Goal: Information Seeking & Learning: Learn about a topic

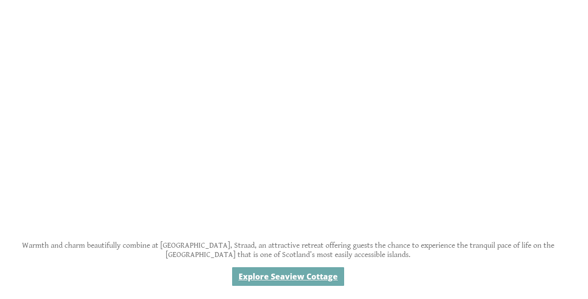
scroll to position [411, 0]
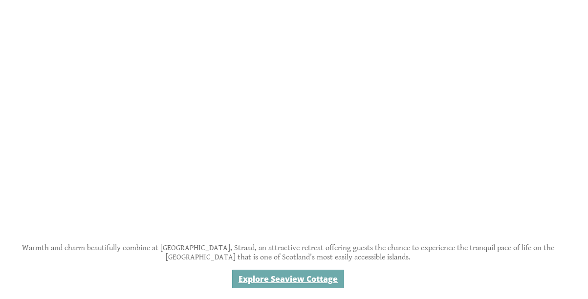
click at [290, 283] on link "Explore Seaview Cottage" at bounding box center [288, 279] width 112 height 19
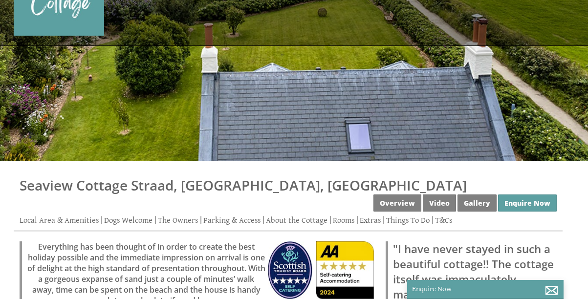
scroll to position [19, 0]
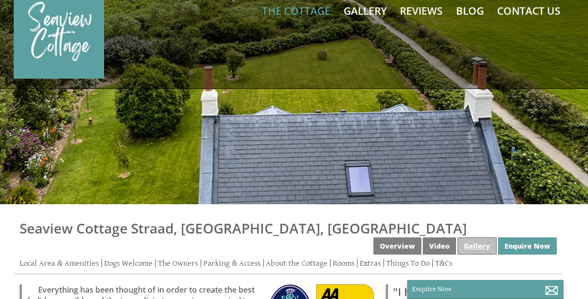
click at [467, 238] on link "Gallery" at bounding box center [477, 246] width 39 height 17
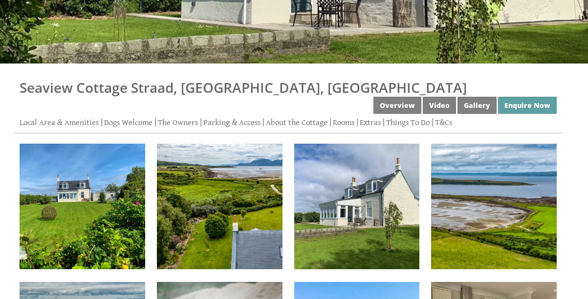
scroll to position [167, 0]
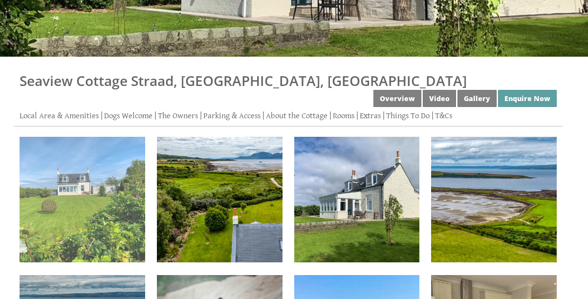
click at [102, 209] on img at bounding box center [83, 200] width 126 height 126
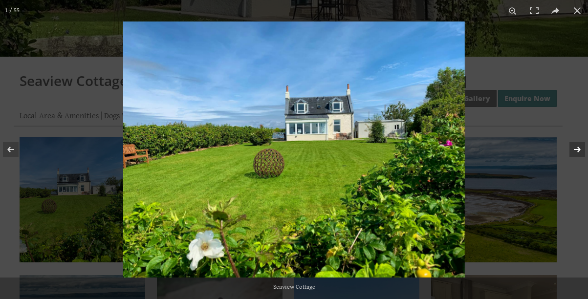
click at [575, 149] on button at bounding box center [571, 149] width 34 height 49
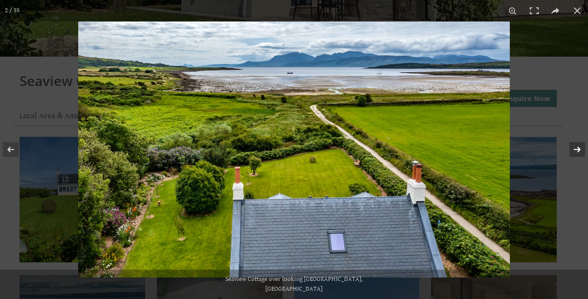
click at [575, 149] on button at bounding box center [571, 149] width 34 height 49
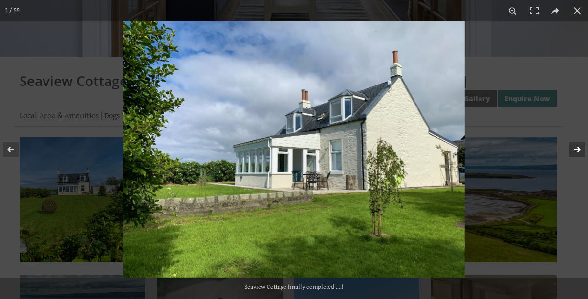
click at [575, 149] on button at bounding box center [571, 149] width 34 height 49
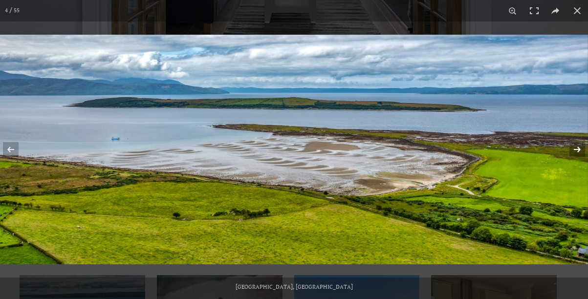
click at [575, 149] on button at bounding box center [571, 149] width 34 height 49
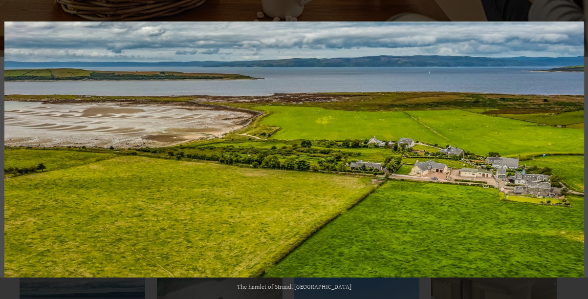
click at [575, 149] on button at bounding box center [571, 149] width 34 height 49
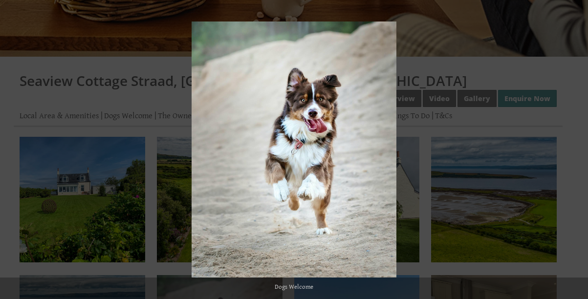
click at [575, 149] on button at bounding box center [571, 149] width 34 height 49
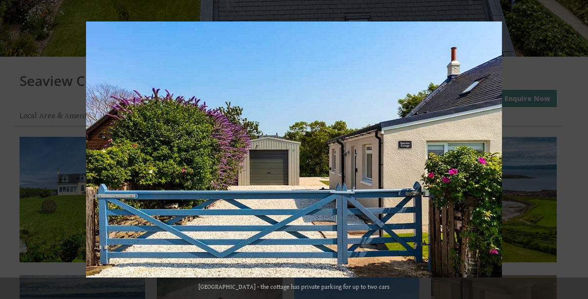
click at [575, 149] on button at bounding box center [571, 149] width 34 height 49
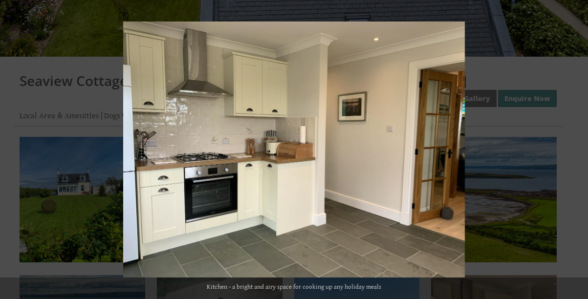
click at [575, 149] on button at bounding box center [571, 149] width 34 height 49
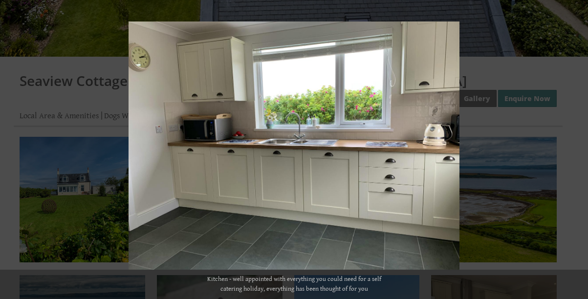
click at [575, 149] on button at bounding box center [571, 149] width 34 height 49
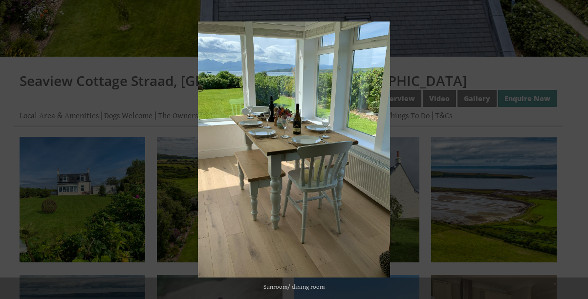
click at [575, 149] on button at bounding box center [571, 149] width 34 height 49
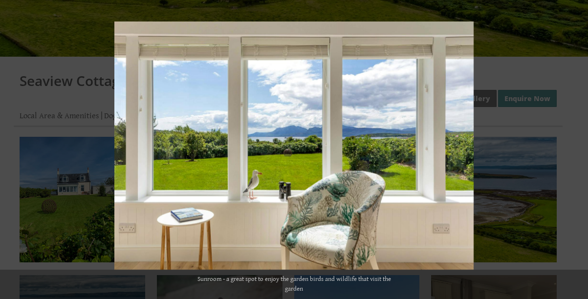
click at [575, 149] on button at bounding box center [571, 149] width 34 height 49
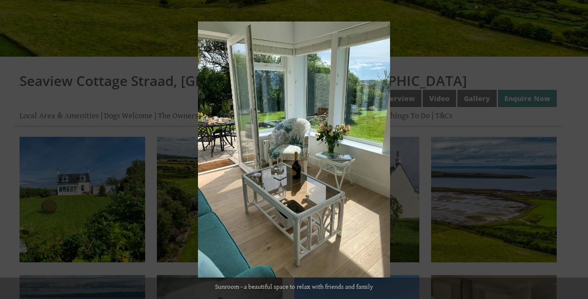
click at [575, 149] on button at bounding box center [571, 149] width 34 height 49
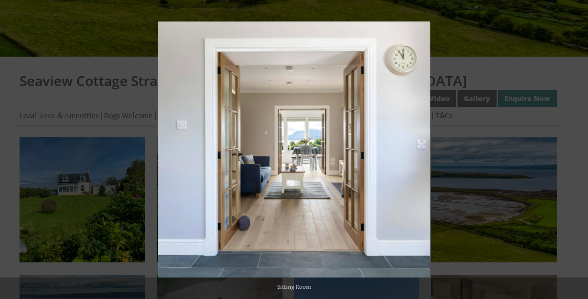
click at [575, 149] on button at bounding box center [571, 149] width 34 height 49
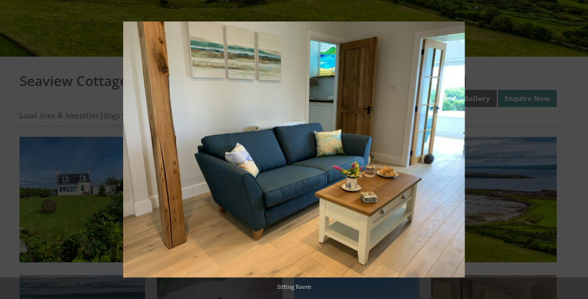
click at [575, 149] on button at bounding box center [571, 149] width 34 height 49
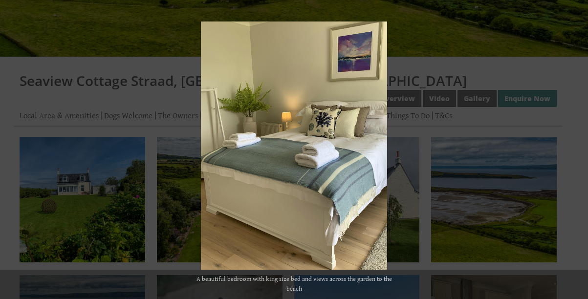
click at [575, 149] on button at bounding box center [571, 149] width 34 height 49
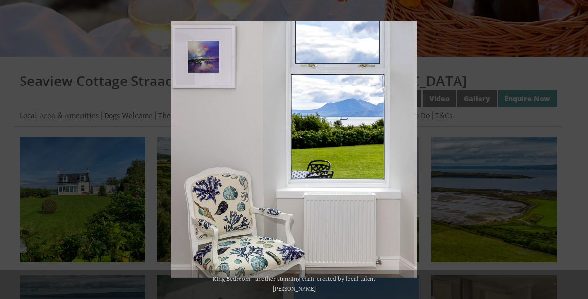
click at [575, 149] on button at bounding box center [571, 149] width 34 height 49
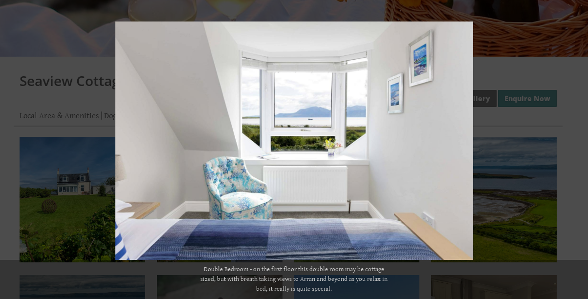
click at [575, 149] on button at bounding box center [571, 149] width 34 height 49
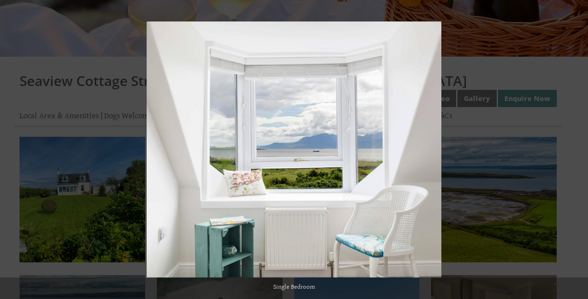
click at [575, 149] on button at bounding box center [571, 149] width 34 height 49
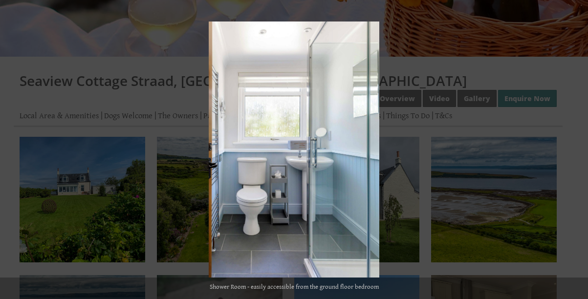
click at [575, 149] on button at bounding box center [571, 149] width 34 height 49
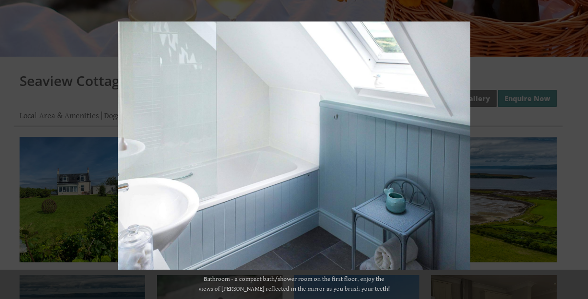
click at [575, 149] on button at bounding box center [571, 149] width 34 height 49
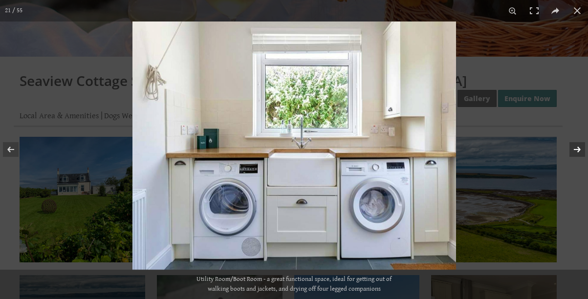
click at [575, 149] on button at bounding box center [571, 149] width 34 height 49
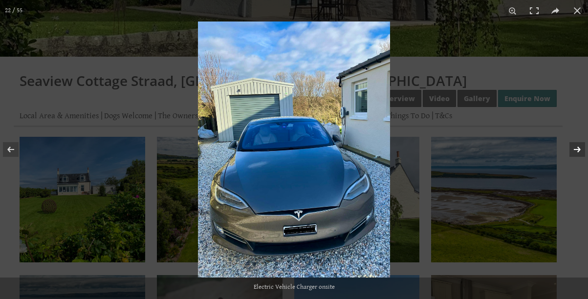
click at [575, 149] on button at bounding box center [571, 149] width 34 height 49
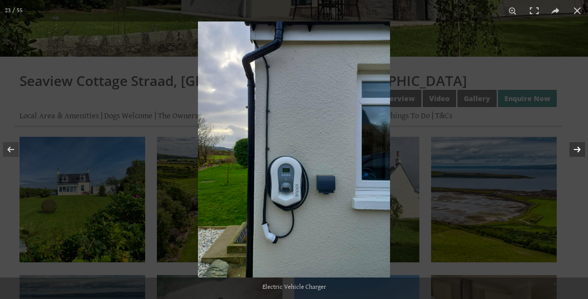
click at [581, 146] on button at bounding box center [571, 149] width 34 height 49
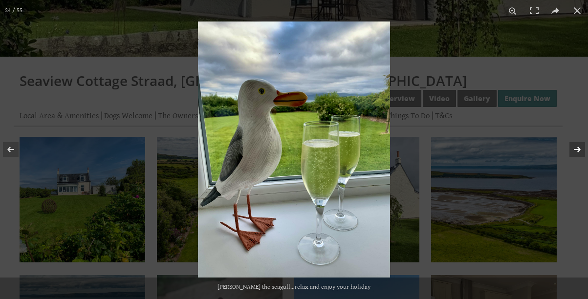
click at [581, 146] on button at bounding box center [571, 149] width 34 height 49
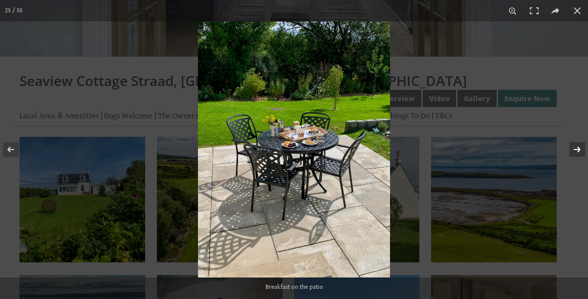
click at [581, 146] on button at bounding box center [571, 149] width 34 height 49
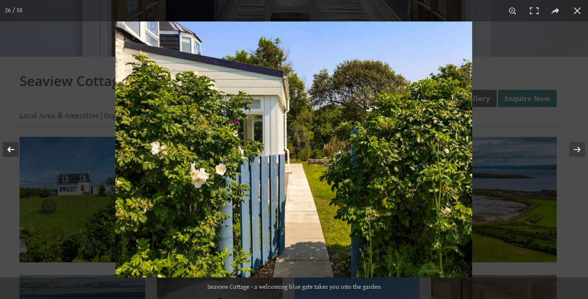
click at [11, 151] on button at bounding box center [17, 149] width 34 height 49
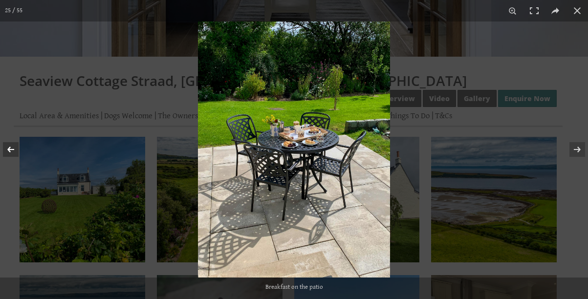
click at [11, 152] on button at bounding box center [17, 149] width 34 height 49
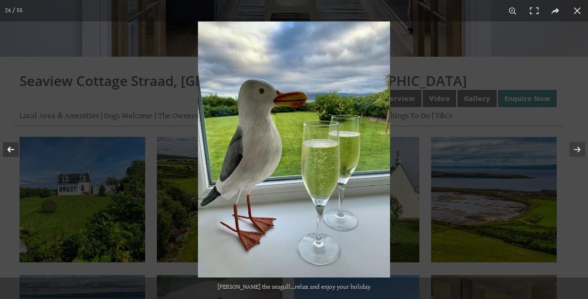
click at [11, 152] on button at bounding box center [17, 149] width 34 height 49
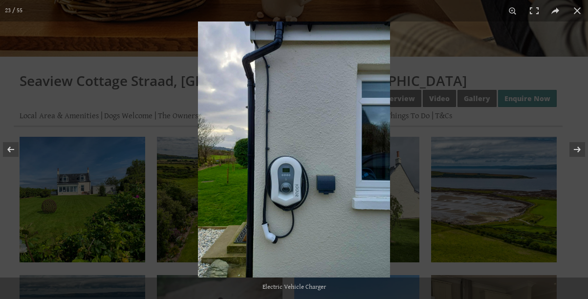
click at [316, 224] on img at bounding box center [294, 150] width 192 height 256
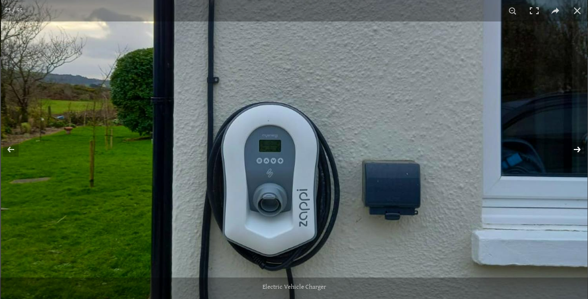
click at [575, 148] on button at bounding box center [571, 149] width 34 height 49
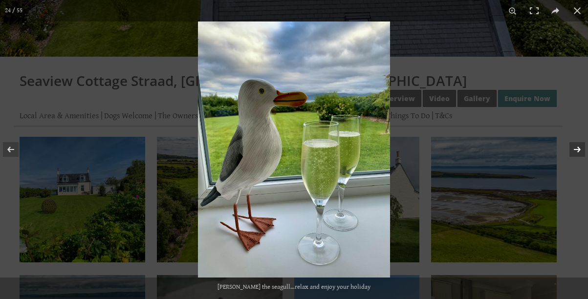
click at [575, 148] on button at bounding box center [571, 149] width 34 height 49
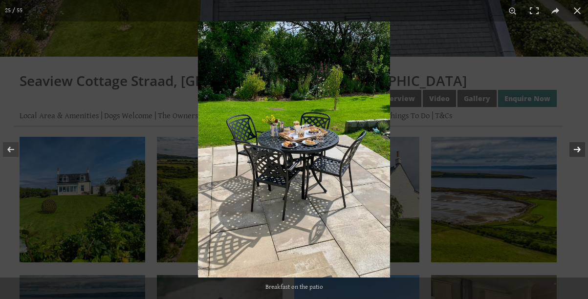
click at [575, 148] on button at bounding box center [571, 149] width 34 height 49
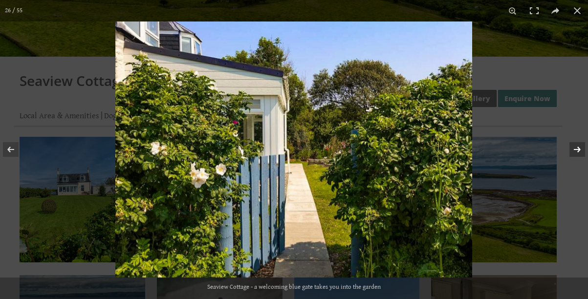
click at [575, 148] on button at bounding box center [571, 149] width 34 height 49
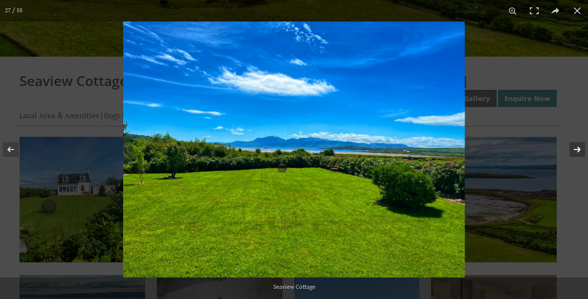
click at [575, 148] on button at bounding box center [571, 149] width 34 height 49
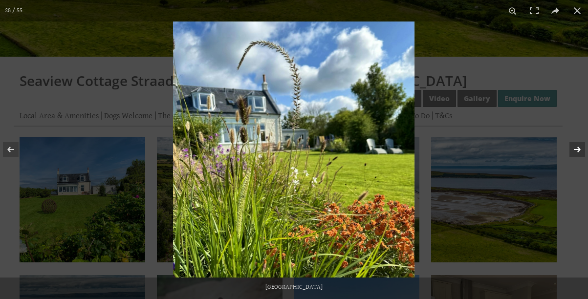
click at [575, 148] on button at bounding box center [571, 149] width 34 height 49
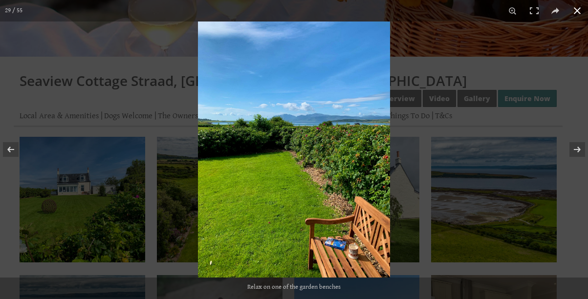
click at [580, 10] on button at bounding box center [578, 11] width 22 height 22
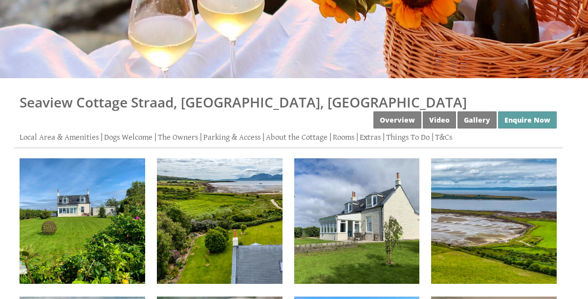
scroll to position [126, 0]
